Goal: Task Accomplishment & Management: Use online tool/utility

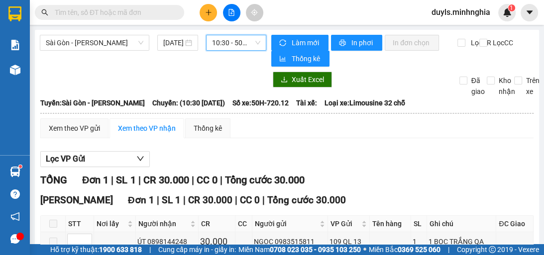
click at [259, 41] on div "10:30 - 50H-720.12" at bounding box center [236, 43] width 60 height 16
click at [239, 39] on span "10:30 - 50H-720.12" at bounding box center [236, 42] width 48 height 15
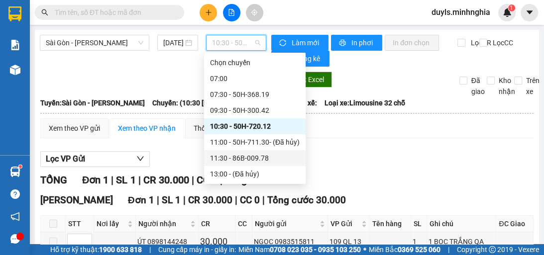
click at [262, 153] on div "11:30 - 86B-009.78" at bounding box center [255, 158] width 90 height 11
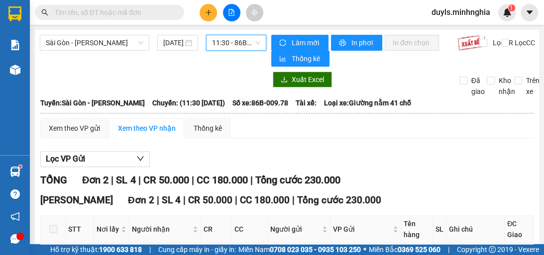
click at [212, 40] on span "11:30 - 86B-009.78" at bounding box center [236, 42] width 48 height 15
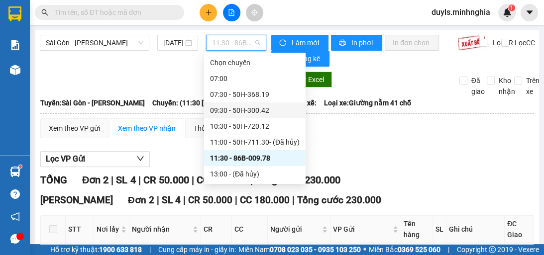
scroll to position [40, 0]
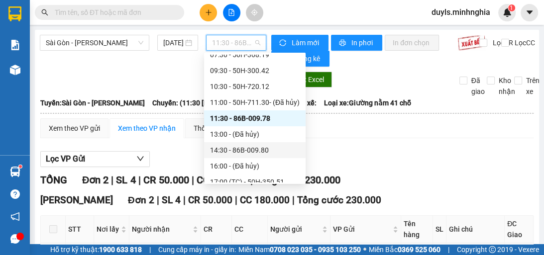
click at [279, 149] on div "14:30 - 86B-009.80" at bounding box center [255, 150] width 90 height 11
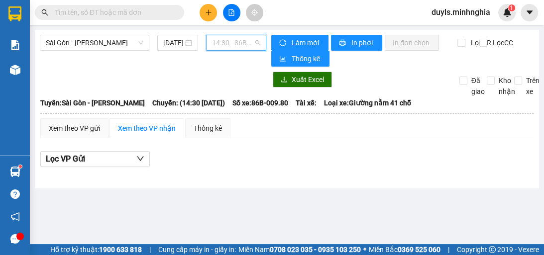
click at [238, 46] on span "14:30 - 86B-009.80" at bounding box center [236, 42] width 48 height 15
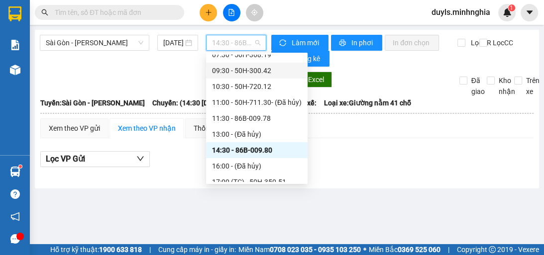
click at [264, 75] on div "09:30 - 50H-300.42" at bounding box center [257, 70] width 90 height 11
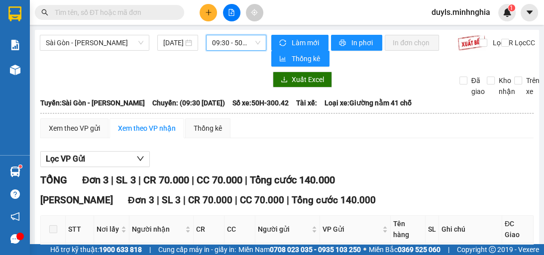
click at [266, 75] on div "Xuất Excel" at bounding box center [400, 80] width 268 height 16
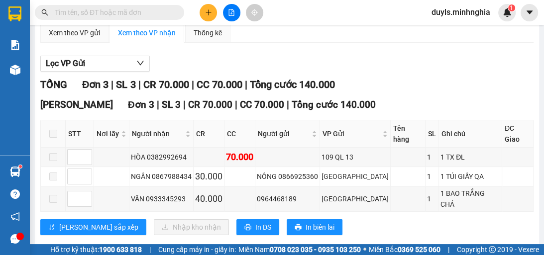
click at [404, 89] on div "TỔNG Đơn 3 | SL 3 | CR 70.000 | CC 70.000 | Tổng cước 140.000" at bounding box center [286, 84] width 493 height 15
